Goal: Task Accomplishment & Management: Use online tool/utility

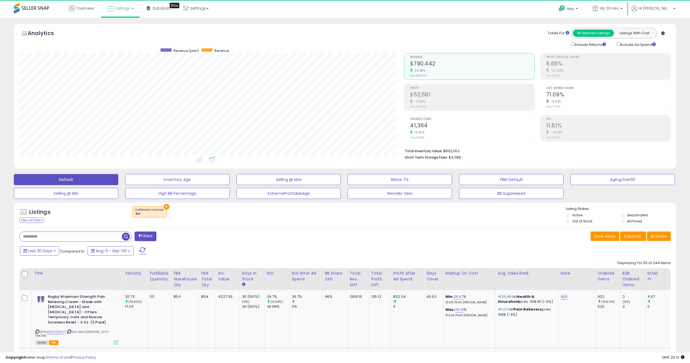
select select "**"
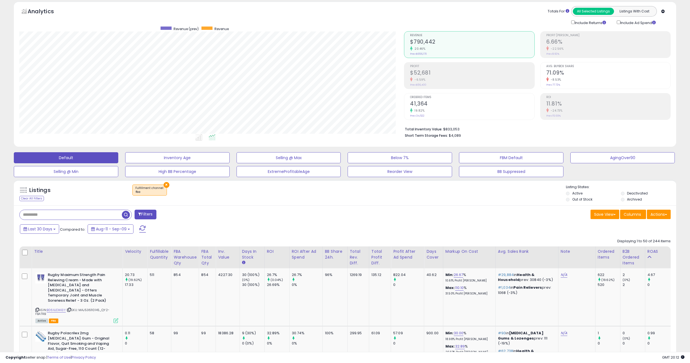
scroll to position [28, 0]
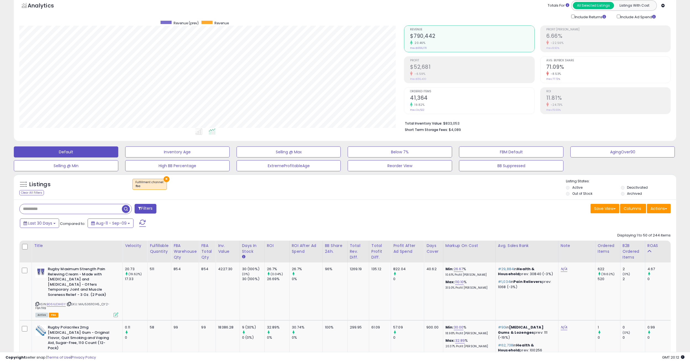
click at [370, 204] on div "Save View Save As New View Update Current View Columns Actions Import Export Vi…" at bounding box center [510, 209] width 330 height 11
drag, startPoint x: 303, startPoint y: 209, endPoint x: 302, endPoint y: 212, distance: 3.9
click at [303, 209] on div "Filters" at bounding box center [180, 209] width 330 height 11
click at [283, 209] on div "Filters" at bounding box center [180, 209] width 330 height 11
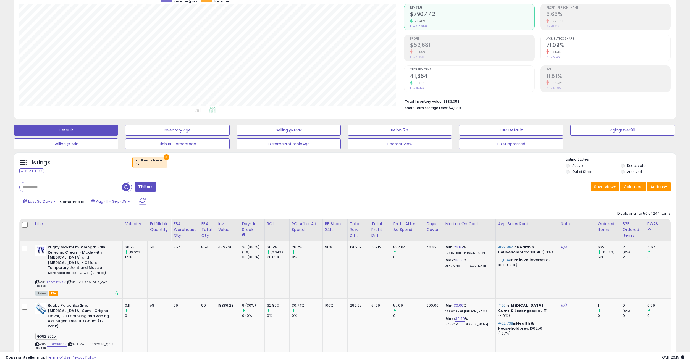
scroll to position [111, 0]
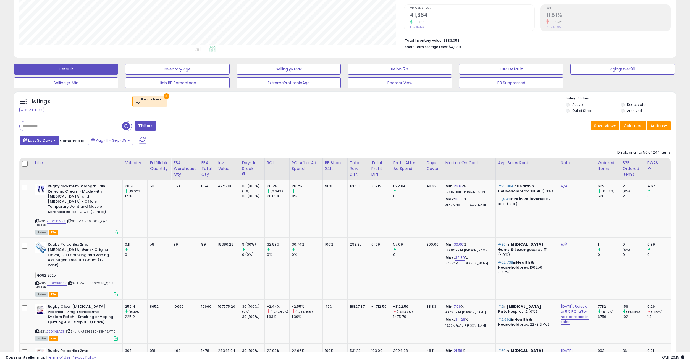
click at [50, 142] on span "Last 30 Days" at bounding box center [40, 141] width 24 height 6
type input "**********"
click at [51, 153] on li "Last 7 Days" at bounding box center [44, 151] width 44 height 7
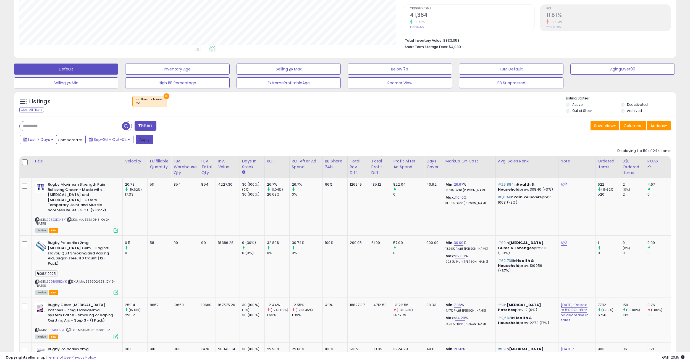
click at [148, 139] on button "Apply" at bounding box center [145, 139] width 18 height 9
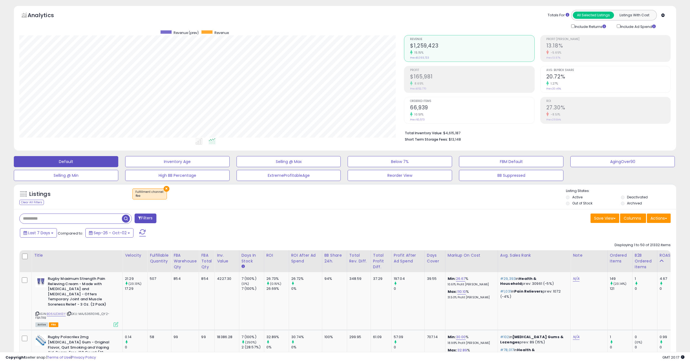
scroll to position [28, 0]
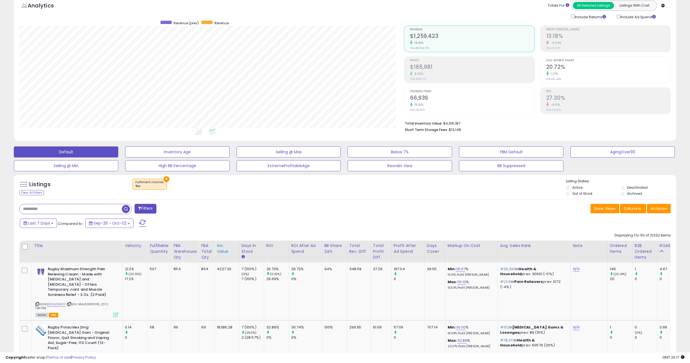
click at [223, 253] on div "Inv. value" at bounding box center [227, 249] width 20 height 12
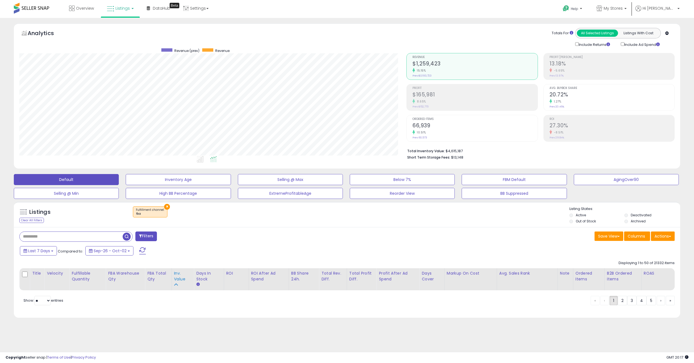
scroll to position [113, 387]
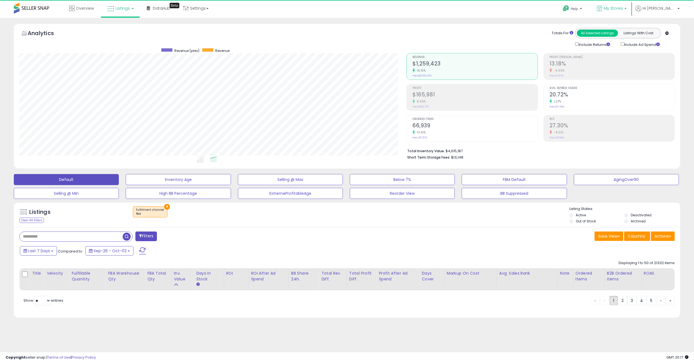
click at [623, 10] on span "My Stores" at bounding box center [613, 9] width 19 height 6
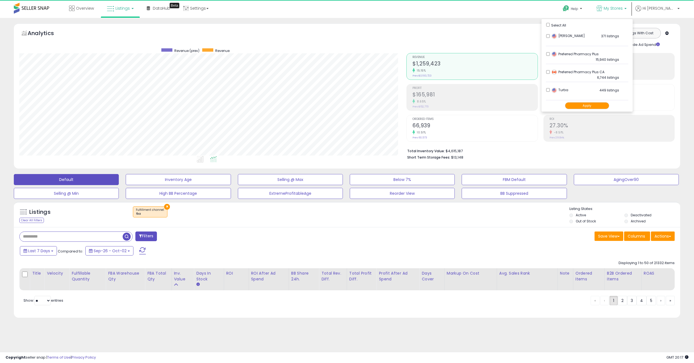
click at [593, 105] on button "Apply" at bounding box center [587, 105] width 44 height 7
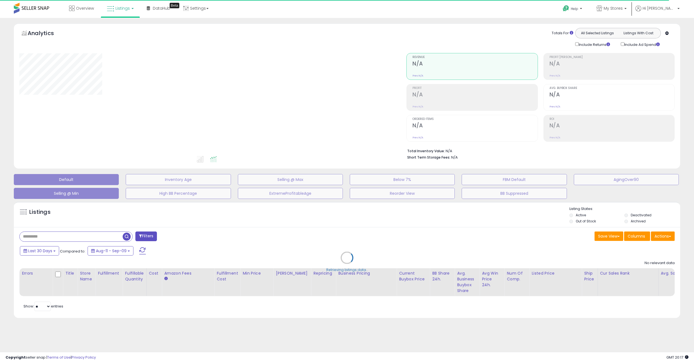
select select "**"
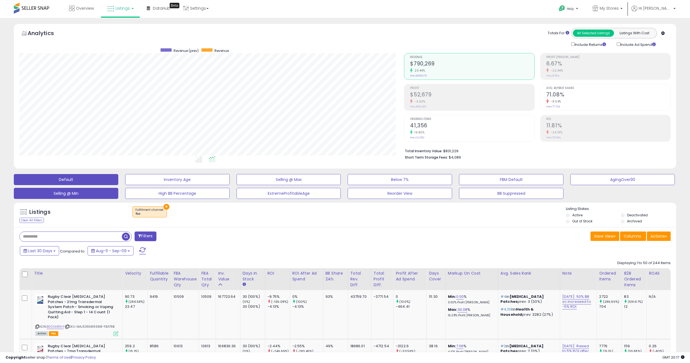
scroll to position [113, 385]
click at [292, 221] on div "× Fulfillment channel : fba" at bounding box center [345, 213] width 441 height 15
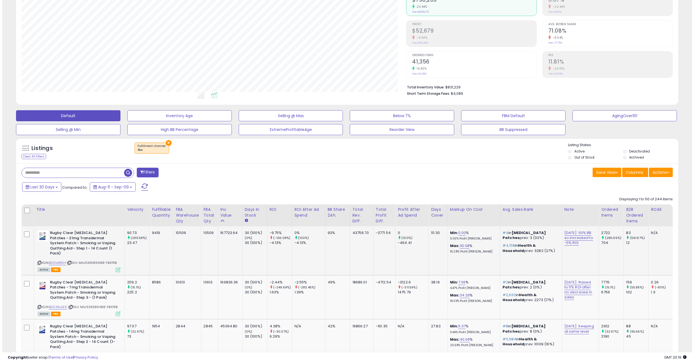
scroll to position [83, 0]
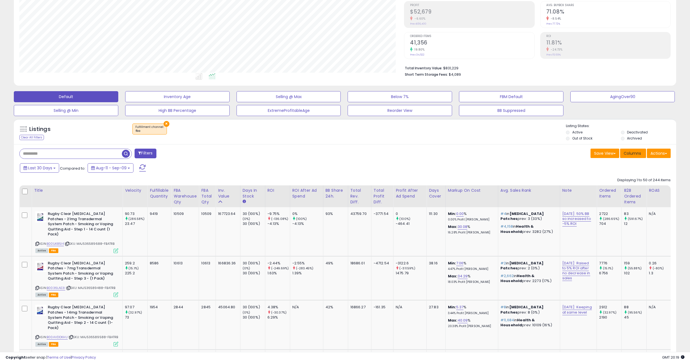
click at [637, 153] on span "Columns" at bounding box center [632, 154] width 17 height 6
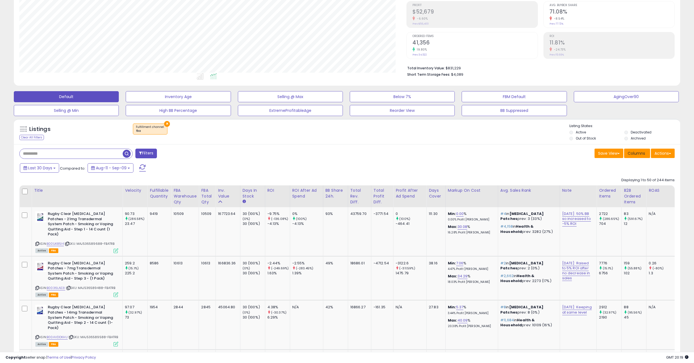
scroll to position [113, 387]
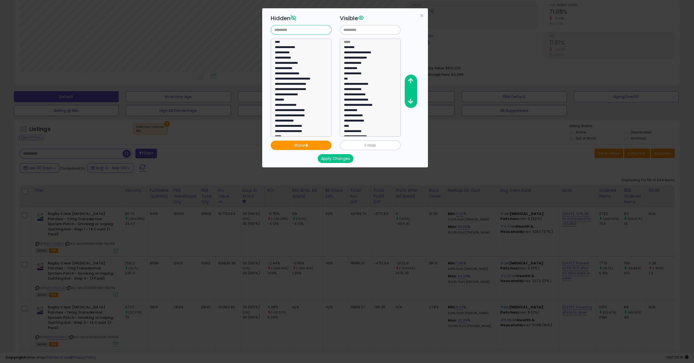
click at [304, 33] on input "text" at bounding box center [301, 29] width 61 height 9
type input "****"
drag, startPoint x: 307, startPoint y: 120, endPoint x: 306, endPoint y: 111, distance: 10.1
click at [307, 120] on select "**********" at bounding box center [301, 88] width 61 height 98
select select "**********"
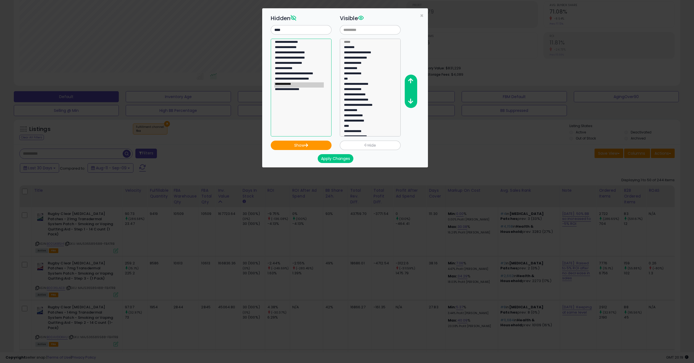
click at [287, 84] on option "**********" at bounding box center [298, 84] width 49 height 5
select select
click at [335, 156] on button "Apply Changes" at bounding box center [336, 158] width 36 height 9
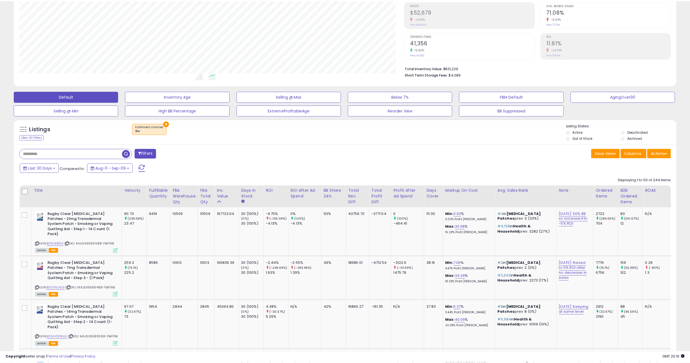
scroll to position [276169, 275897]
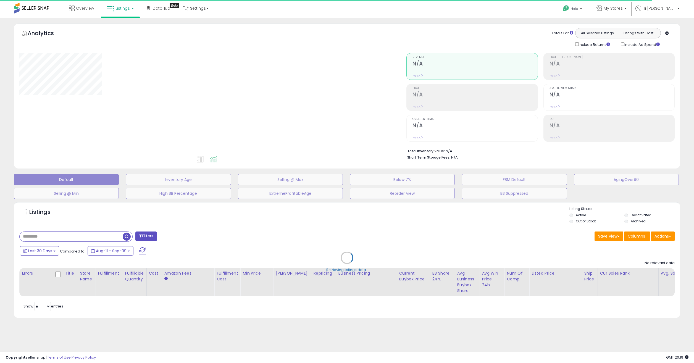
select select "**"
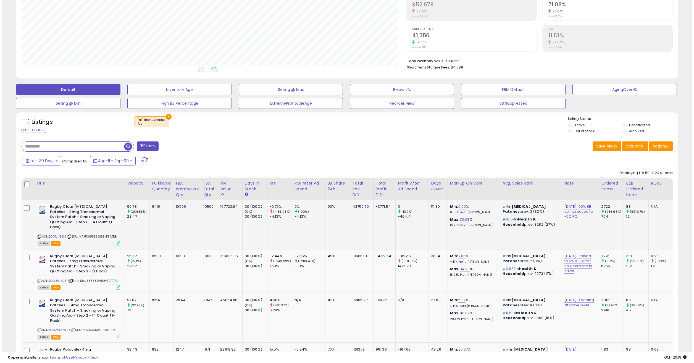
scroll to position [138, 0]
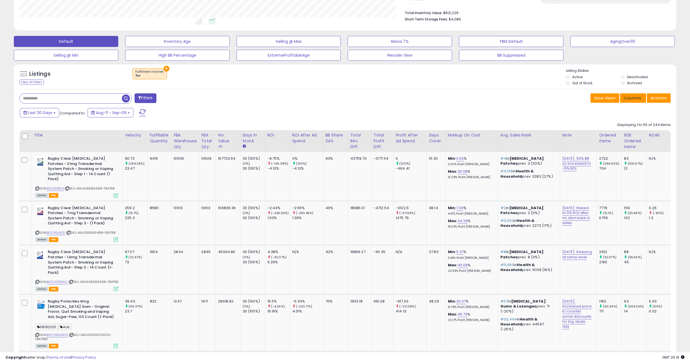
click at [631, 96] on span "Columns" at bounding box center [632, 98] width 17 height 6
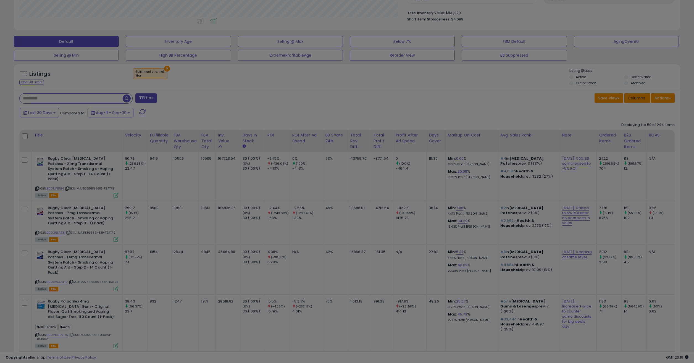
scroll to position [113, 387]
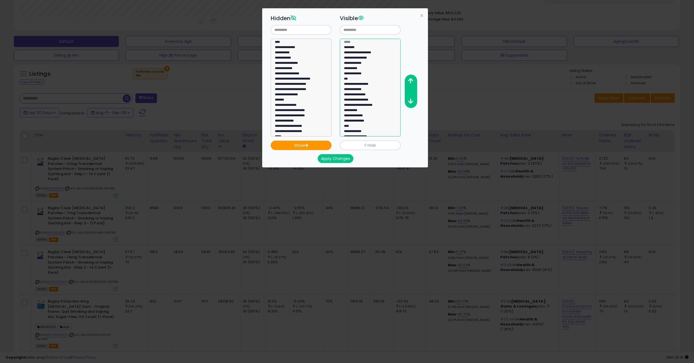
select select "**********"
click at [364, 122] on option "**********" at bounding box center [367, 121] width 49 height 5
click at [357, 147] on button "Hide" at bounding box center [370, 145] width 61 height 9
select select
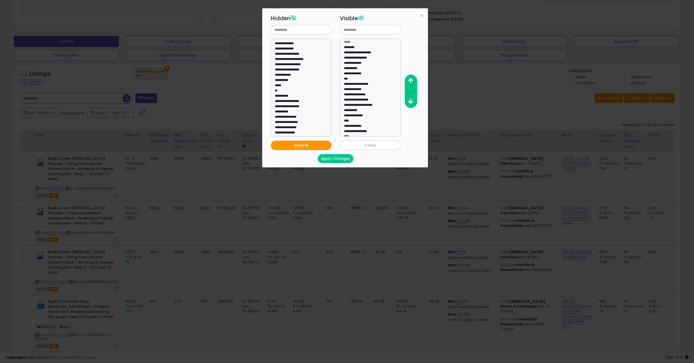
click at [343, 158] on button "Apply Changes" at bounding box center [336, 158] width 36 height 9
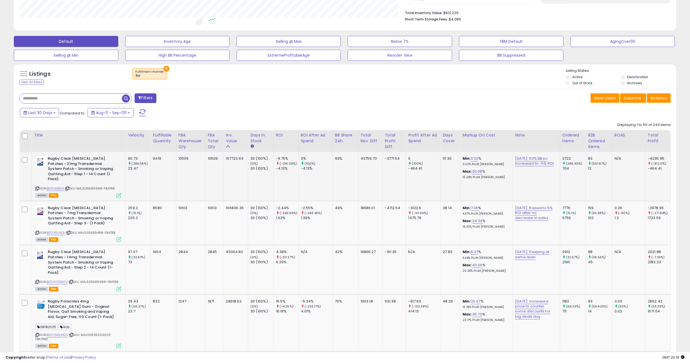
scroll to position [276169, 275897]
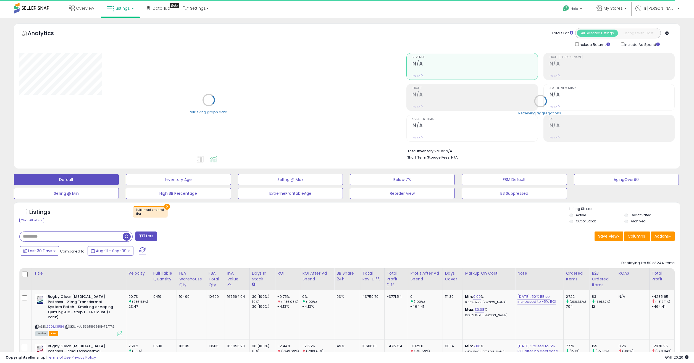
select select "**"
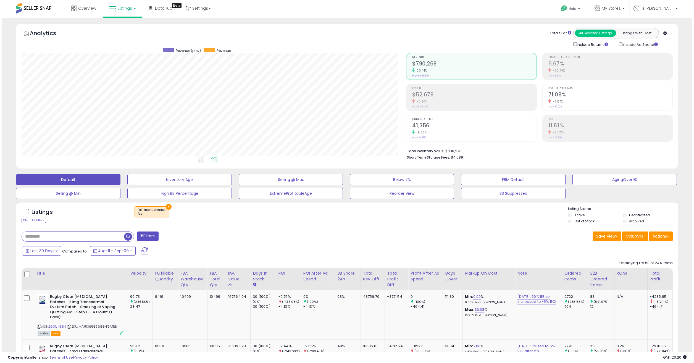
scroll to position [113, 385]
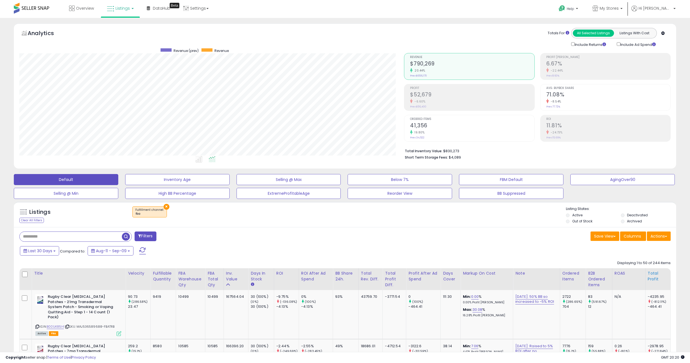
click at [651, 274] on div "Total Profit" at bounding box center [658, 276] width 20 height 12
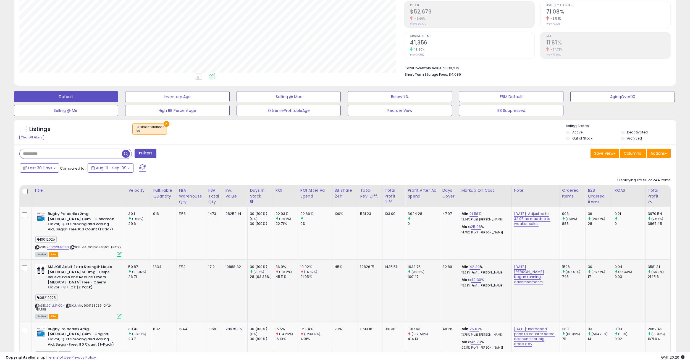
scroll to position [111, 0]
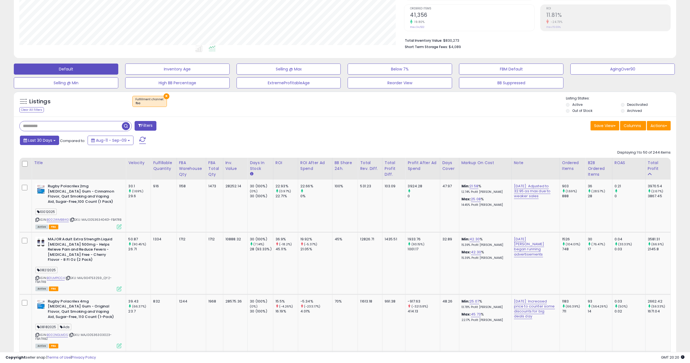
click at [51, 142] on span "Last 30 Days" at bounding box center [40, 141] width 24 height 6
type input "**********"
click at [51, 152] on li "Last 7 Days" at bounding box center [44, 151] width 44 height 7
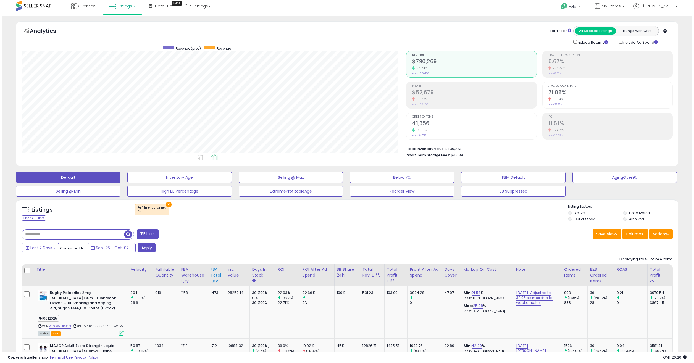
scroll to position [0, 0]
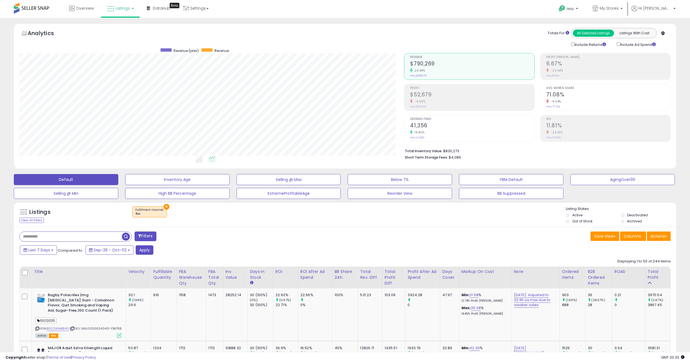
click at [254, 234] on div "Filters" at bounding box center [180, 237] width 330 height 11
click at [124, 236] on span "button" at bounding box center [126, 237] width 8 height 8
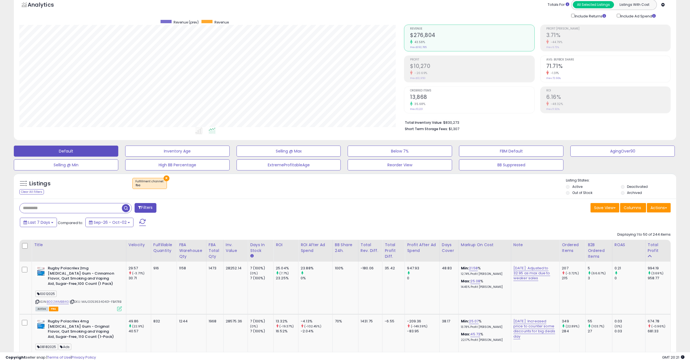
scroll to position [28, 0]
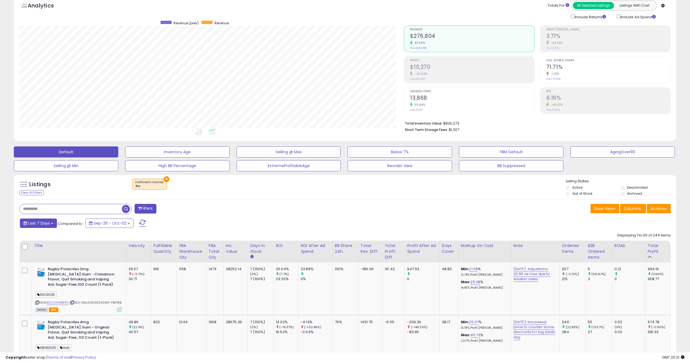
click at [43, 224] on span "Last 7 Days" at bounding box center [39, 223] width 22 height 6
click at [43, 240] on ul "Last 7 Days Last 30 Days Custom Range" at bounding box center [44, 244] width 44 height 27
type input "**********"
drag, startPoint x: 43, startPoint y: 242, endPoint x: 77, endPoint y: 240, distance: 34.0
click at [44, 242] on li "Last 30 Days" at bounding box center [44, 243] width 44 height 7
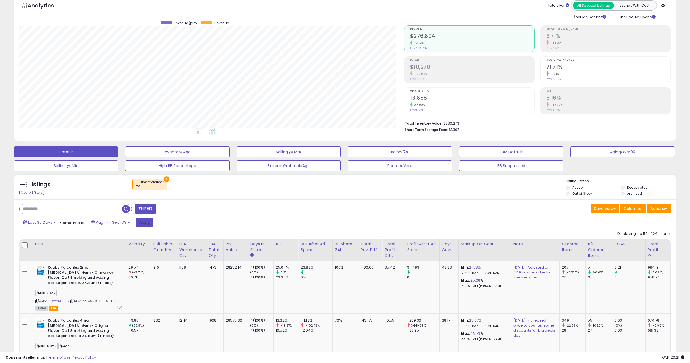
click at [146, 222] on button "Apply" at bounding box center [145, 222] width 18 height 9
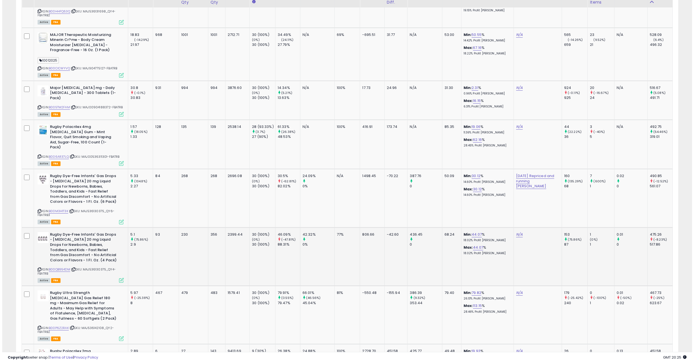
scroll to position [1806, 0]
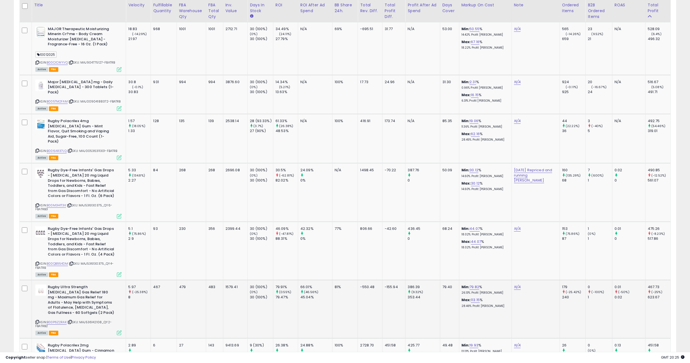
click at [119, 330] on icon at bounding box center [119, 332] width 5 height 5
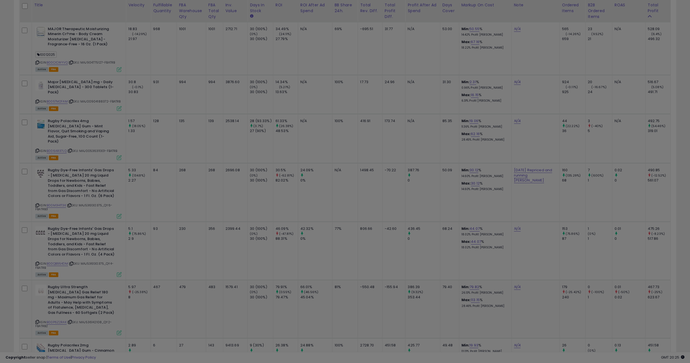
scroll to position [113, 387]
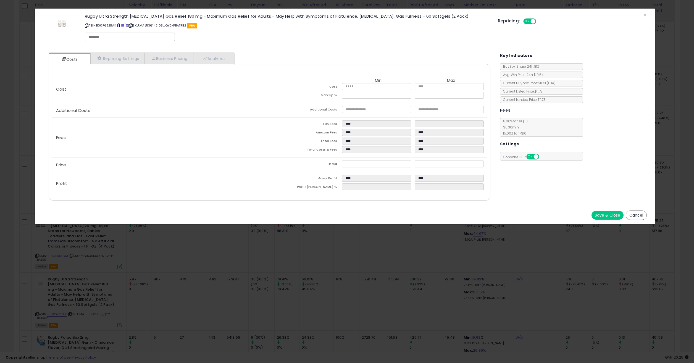
click at [119, 27] on span at bounding box center [118, 25] width 3 height 3
click at [229, 293] on div "× Close Rugby Ultra Strength Simethicone Gas Relief 180 mg - Maximum Gas Relief…" at bounding box center [347, 181] width 694 height 363
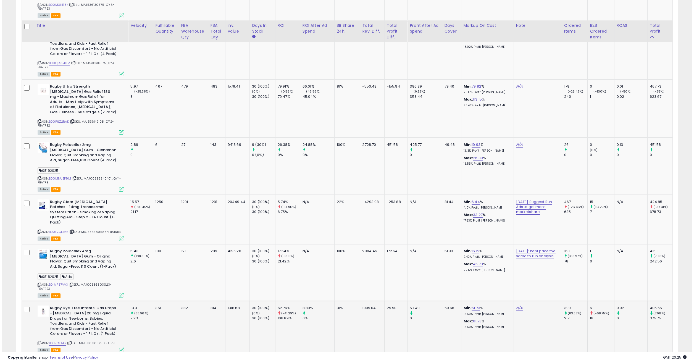
scroll to position [2027, 0]
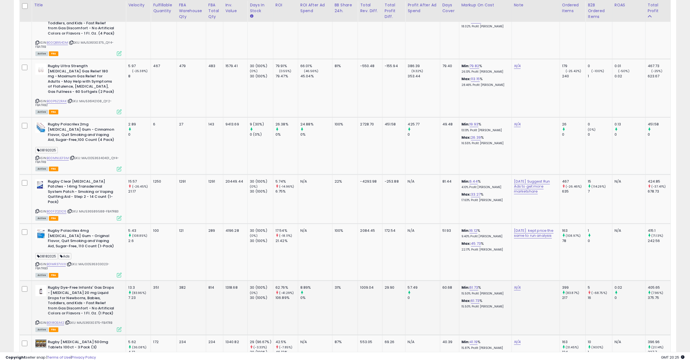
click at [120, 327] on icon at bounding box center [119, 329] width 5 height 5
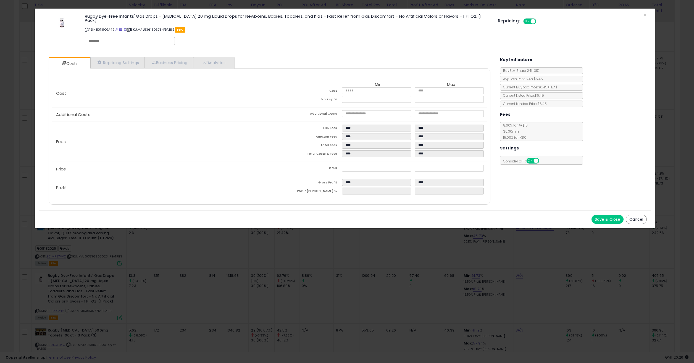
click at [629, 215] on button "Cancel" at bounding box center [636, 219] width 21 height 9
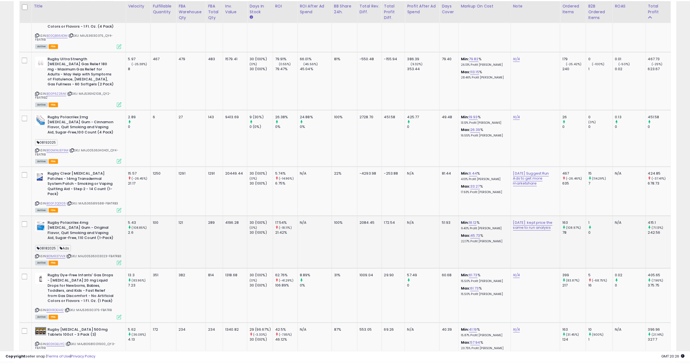
scroll to position [276169, 275897]
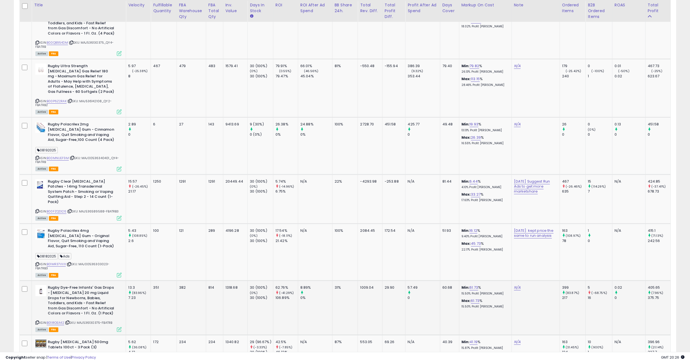
click at [69, 321] on icon at bounding box center [68, 322] width 4 height 3
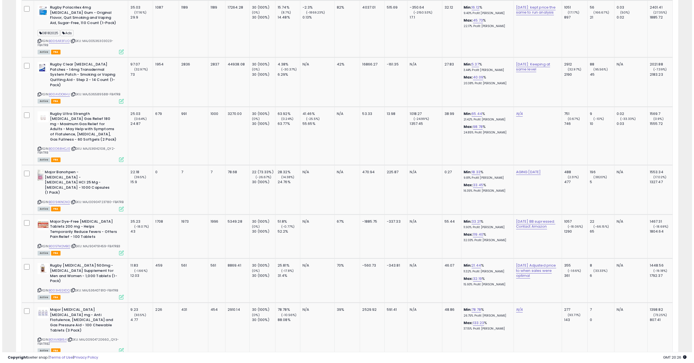
scroll to position [0, 0]
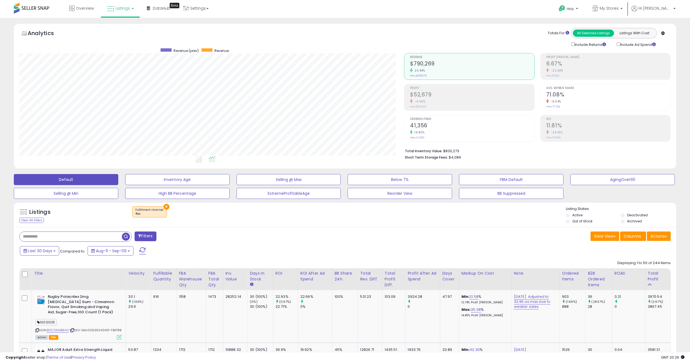
click at [75, 237] on input "text" at bounding box center [71, 237] width 102 height 10
paste input "**********"
click at [188, 236] on span "button" at bounding box center [190, 237] width 8 height 8
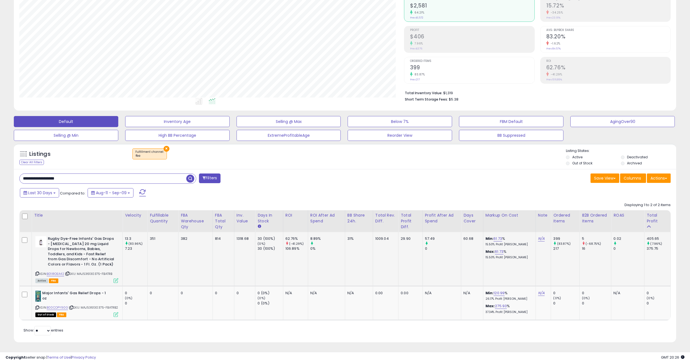
scroll to position [113, 385]
click at [57, 272] on link "B01IROEA42" at bounding box center [55, 274] width 17 height 5
click at [59, 305] on link "B00COPY90G" at bounding box center [57, 307] width 21 height 5
drag, startPoint x: 53, startPoint y: 175, endPoint x: 92, endPoint y: 172, distance: 39.1
click at [86, 174] on input "**********" at bounding box center [103, 179] width 167 height 10
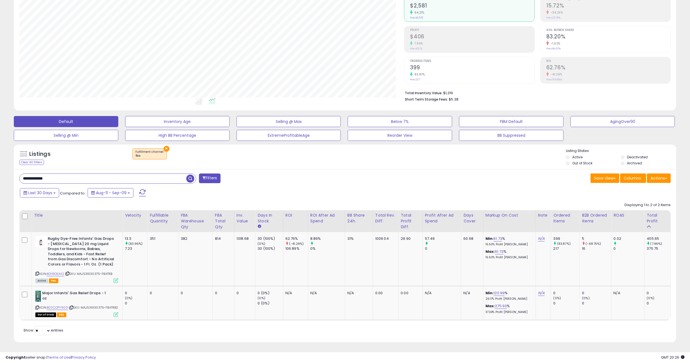
type input "**********"
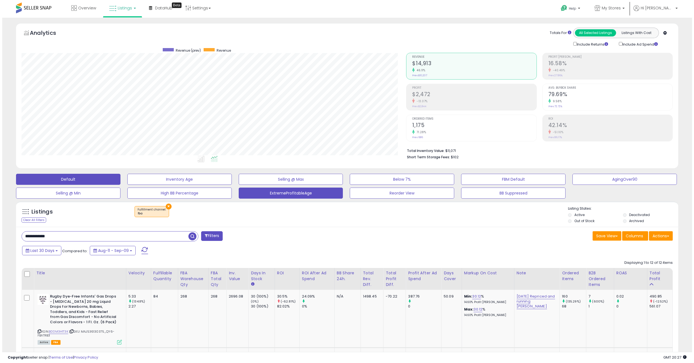
scroll to position [0, 0]
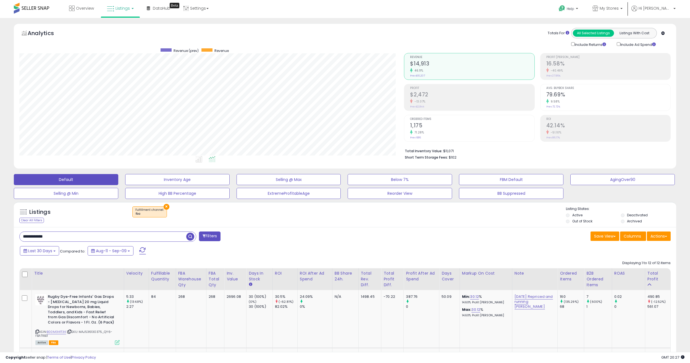
click at [458, 100] on div "-13.07%" at bounding box center [472, 101] width 124 height 5
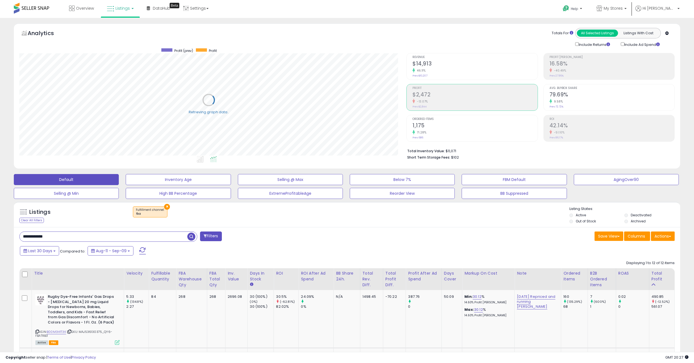
scroll to position [276169, 275897]
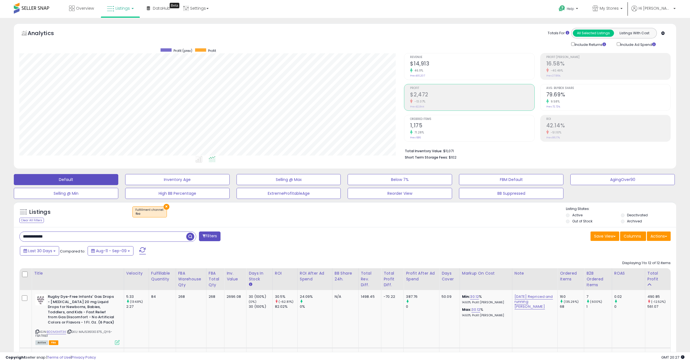
click at [450, 73] on div "Revenue $14,913 46.11% Prev: $10,207" at bounding box center [472, 65] width 124 height 25
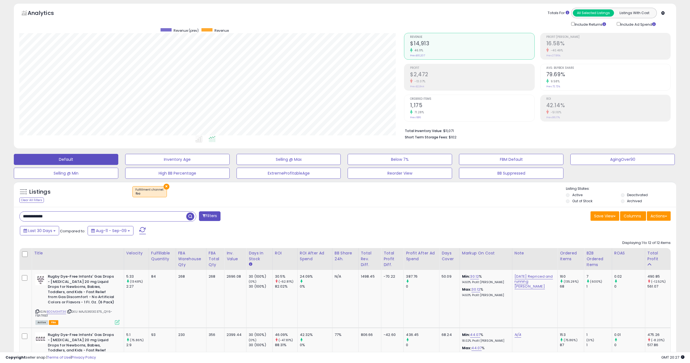
scroll to position [0, 0]
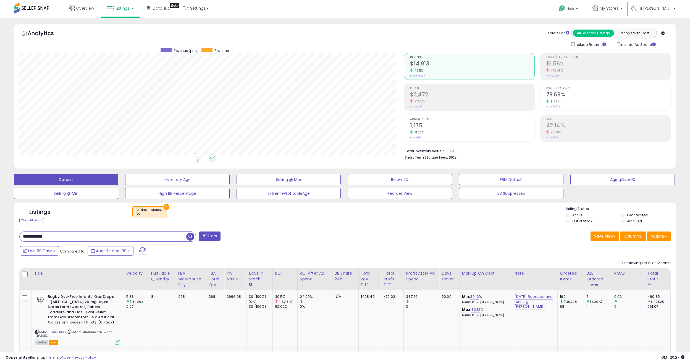
drag, startPoint x: 428, startPoint y: 220, endPoint x: 425, endPoint y: 225, distance: 4.7
click at [428, 220] on div "× Fulfillment channel : fba" at bounding box center [345, 213] width 441 height 15
